Goal: Information Seeking & Learning: Check status

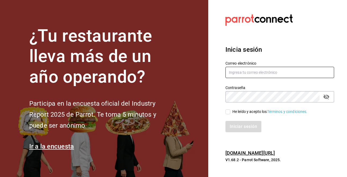
click at [270, 75] on input "text" at bounding box center [280, 72] width 109 height 11
type input "[EMAIL_ADDRESS][DOMAIN_NAME]"
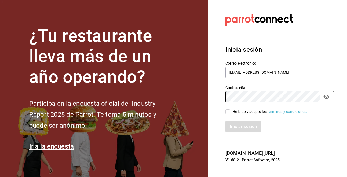
click at [230, 113] on input "He leído y acepto los Términos y condiciones." at bounding box center [228, 112] width 5 height 5
checkbox input "true"
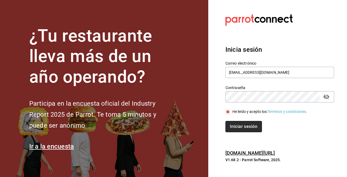
click at [248, 127] on button "Iniciar sesión" at bounding box center [244, 126] width 37 height 11
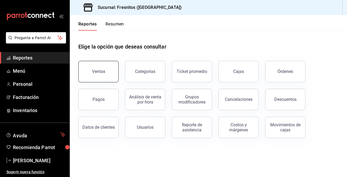
click at [107, 77] on button "Ventas" at bounding box center [98, 71] width 40 height 21
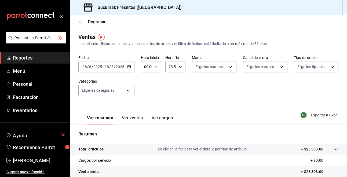
click at [131, 67] on icon "button" at bounding box center [129, 67] width 4 height 4
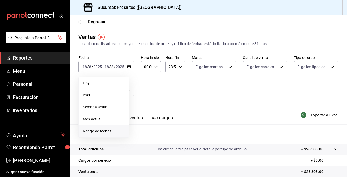
click at [105, 131] on span "Rango de fechas" at bounding box center [104, 132] width 42 height 6
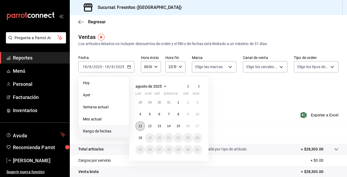
click at [141, 126] on abbr "11" at bounding box center [140, 126] width 3 height 4
drag, startPoint x: 141, startPoint y: 126, endPoint x: 200, endPoint y: 126, distance: 58.6
click at [200, 126] on div "28 29 30 31 1 2 3 4 5 6 7 8 9 10 11 12 13 14 15 16 17 18 19 20 21 22 23 24 25 2…" at bounding box center [169, 126] width 67 height 57
click at [200, 126] on button "17" at bounding box center [197, 126] width 9 height 10
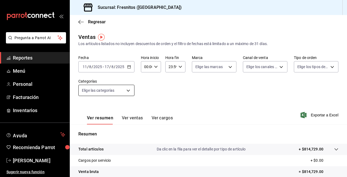
click at [129, 90] on body "Pregunta a Parrot AI Reportes Menú Personal Facturación Inventarios Ayuda Recom…" at bounding box center [173, 88] width 347 height 177
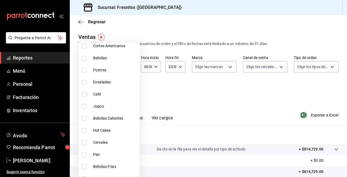
scroll to position [430, 0]
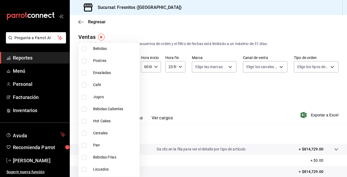
click at [83, 146] on input "checkbox" at bounding box center [84, 145] width 5 height 5
checkbox input "true"
click at [312, 113] on div at bounding box center [173, 88] width 347 height 177
type input "71867573-ed60-4665-b377-e64b506cca6c"
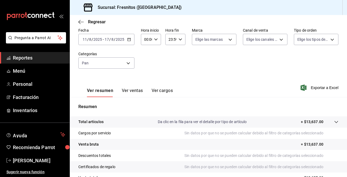
scroll to position [26, 0]
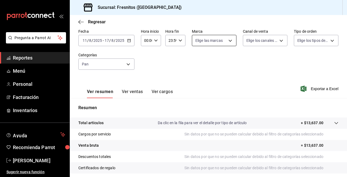
click at [230, 40] on body "Pregunta a Parrot AI Reportes Menú Personal Facturación Inventarios Ayuda Recom…" at bounding box center [173, 88] width 347 height 177
click at [230, 40] on div at bounding box center [173, 88] width 347 height 177
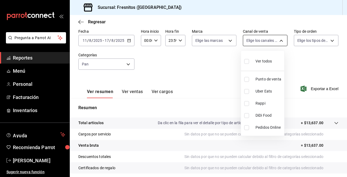
click at [276, 42] on body "Pregunta a Parrot AI Reportes Menú Personal Facturación Inventarios Ayuda Recom…" at bounding box center [173, 88] width 347 height 177
click at [328, 42] on div at bounding box center [173, 88] width 347 height 177
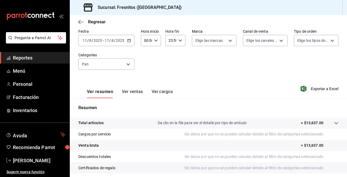
click at [328, 42] on body "Pregunta a Parrot AI Reportes Menú Personal Facturación Inventarios Ayuda Recom…" at bounding box center [173, 88] width 347 height 177
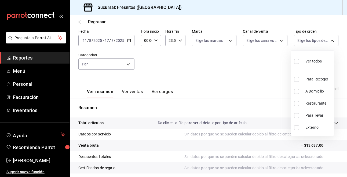
click at [231, 70] on div at bounding box center [173, 88] width 347 height 177
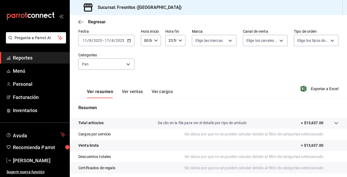
click at [128, 93] on button "Ver ventas" at bounding box center [132, 93] width 21 height 9
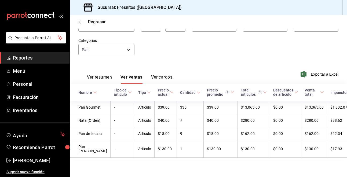
scroll to position [53, 0]
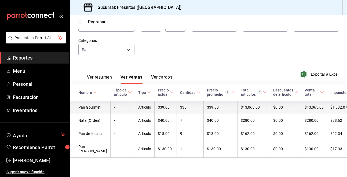
click at [187, 101] on td "335" at bounding box center [190, 107] width 27 height 13
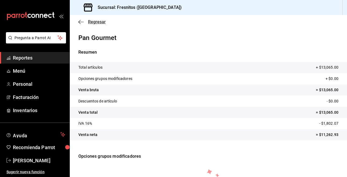
click at [80, 21] on icon "button" at bounding box center [79, 22] width 2 height 4
click at [80, 21] on icon "button" at bounding box center [80, 22] width 5 height 5
click at [40, 160] on span "[PERSON_NAME]" at bounding box center [39, 160] width 52 height 7
